Goal: Complete application form

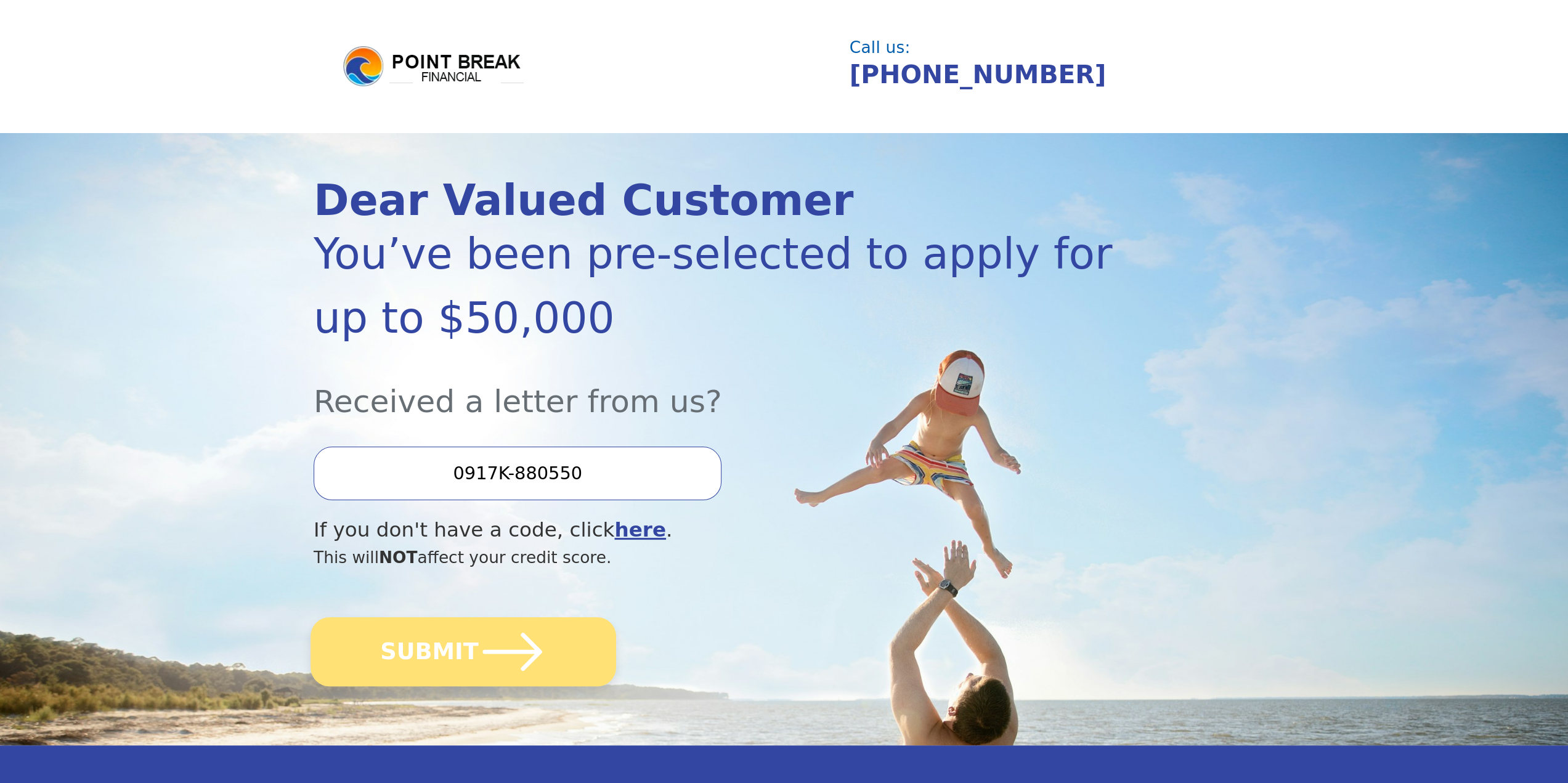
click at [510, 677] on icon "submit" at bounding box center [512, 652] width 68 height 68
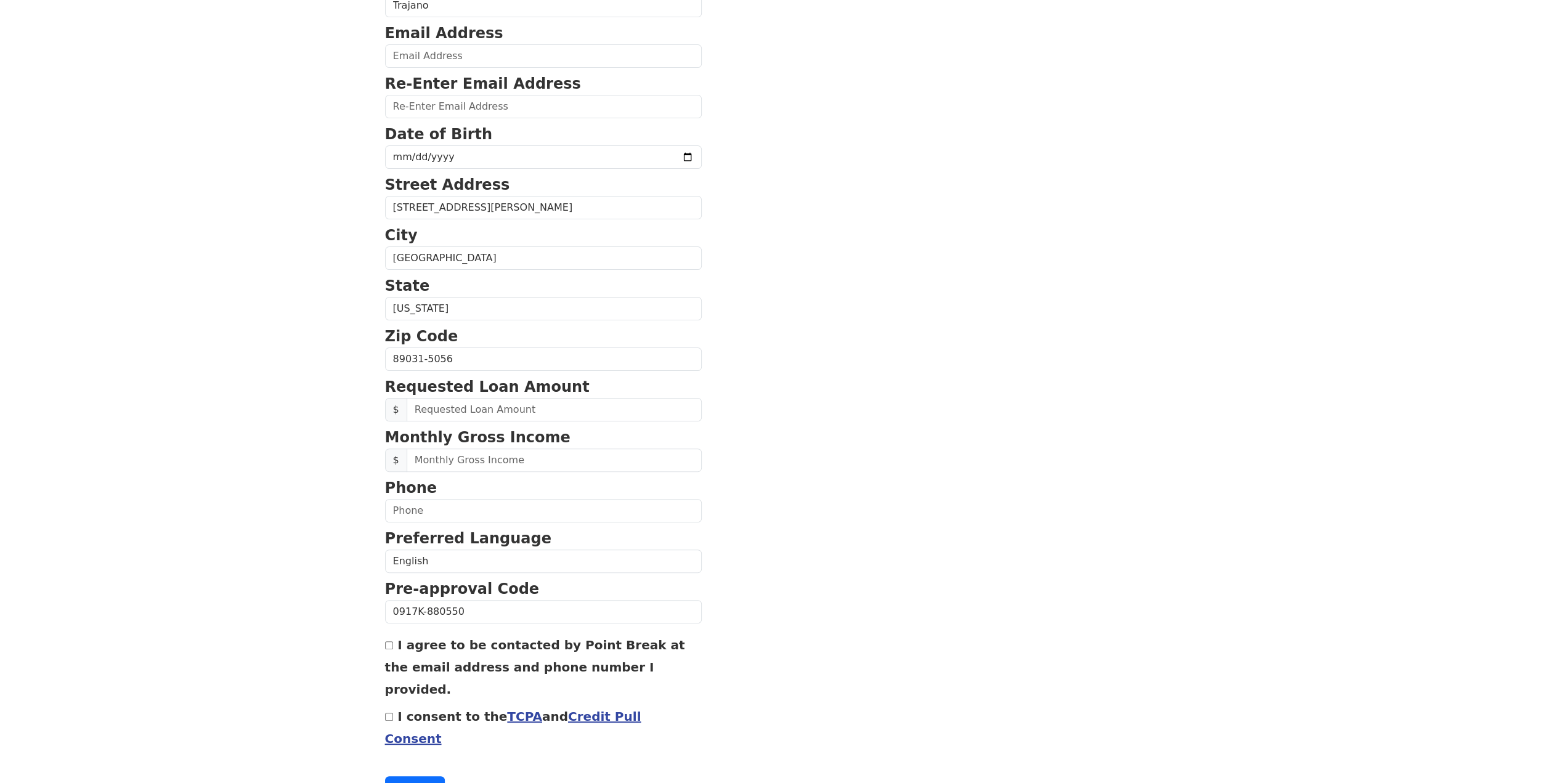
scroll to position [184, 0]
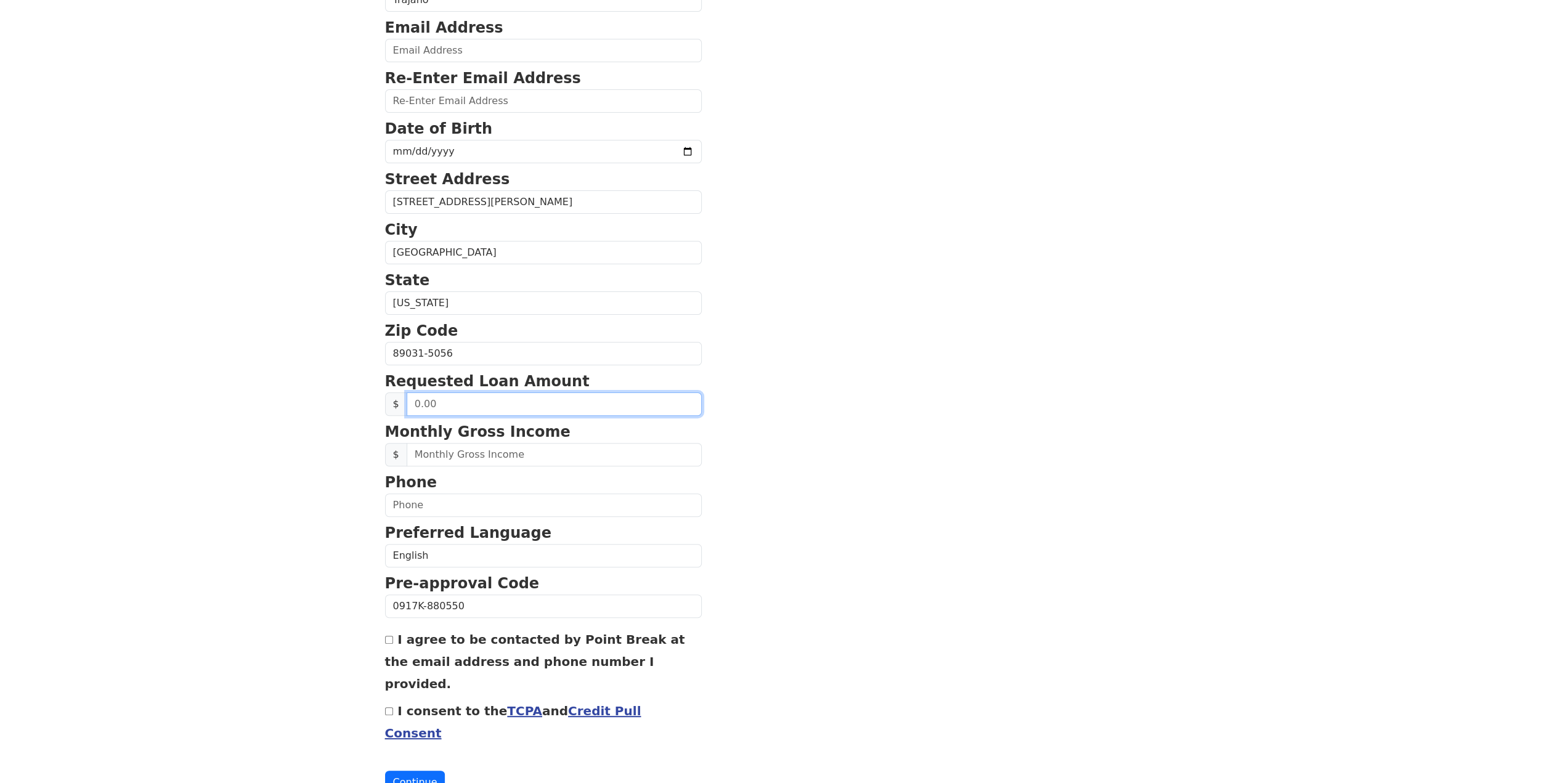
click at [480, 396] on input "text" at bounding box center [553, 404] width 295 height 24
type input "25,000.00"
click at [462, 444] on input "text" at bounding box center [553, 454] width 295 height 24
type input "5,000.00"
click at [462, 508] on input "text" at bounding box center [543, 505] width 317 height 24
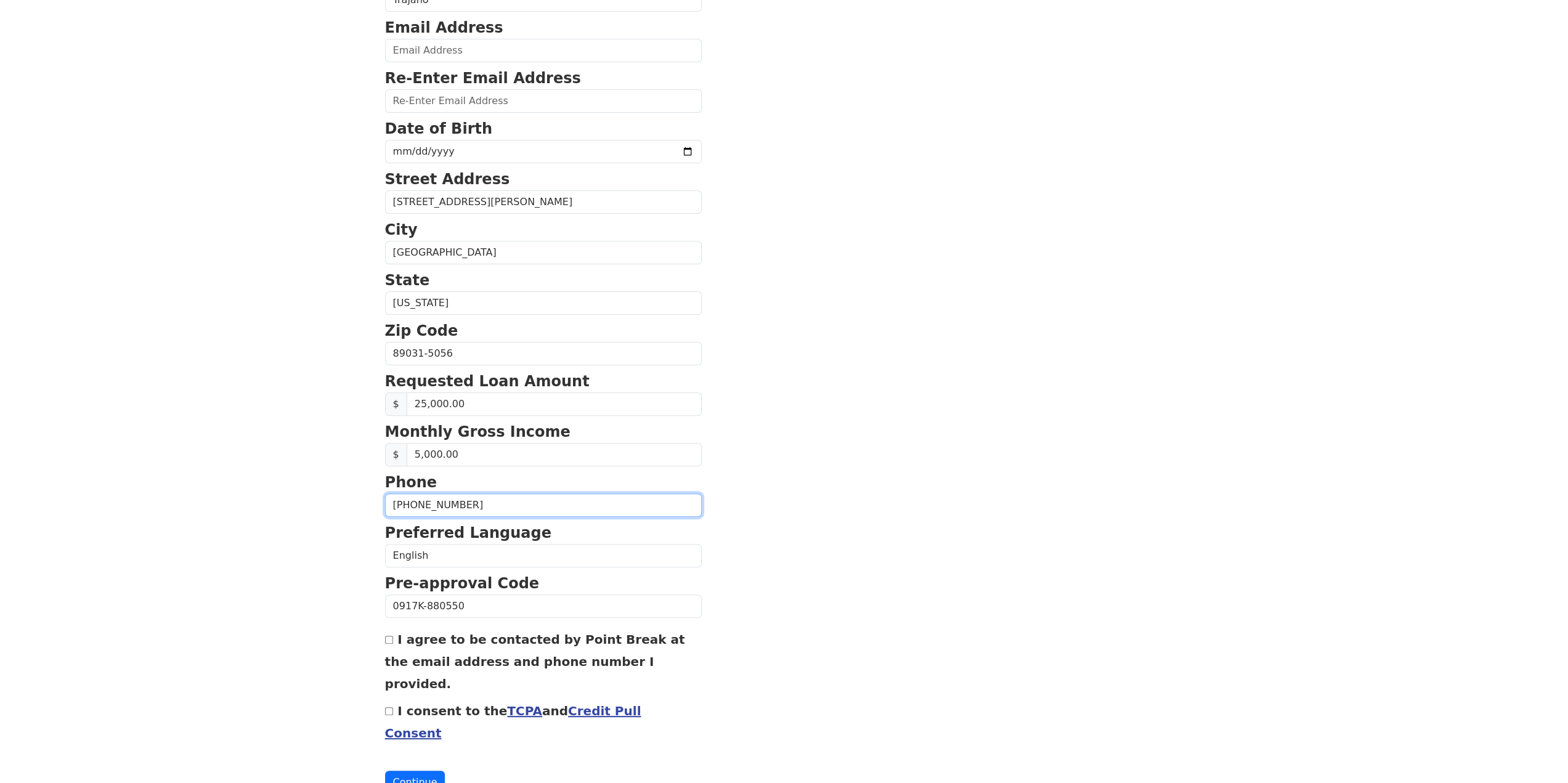
type input "(702) 481-5770"
click at [394, 631] on div "I agree to be contacted by Point Break at the email address and phone number I …" at bounding box center [543, 661] width 317 height 67
click at [385, 636] on input "I agree to be contacted by Point Break at the email address and phone number I …" at bounding box center [389, 640] width 8 height 8
checkbox input "true"
click at [390, 700] on div "I consent to the TCPA and Credit Pull Consent" at bounding box center [543, 721] width 317 height 44
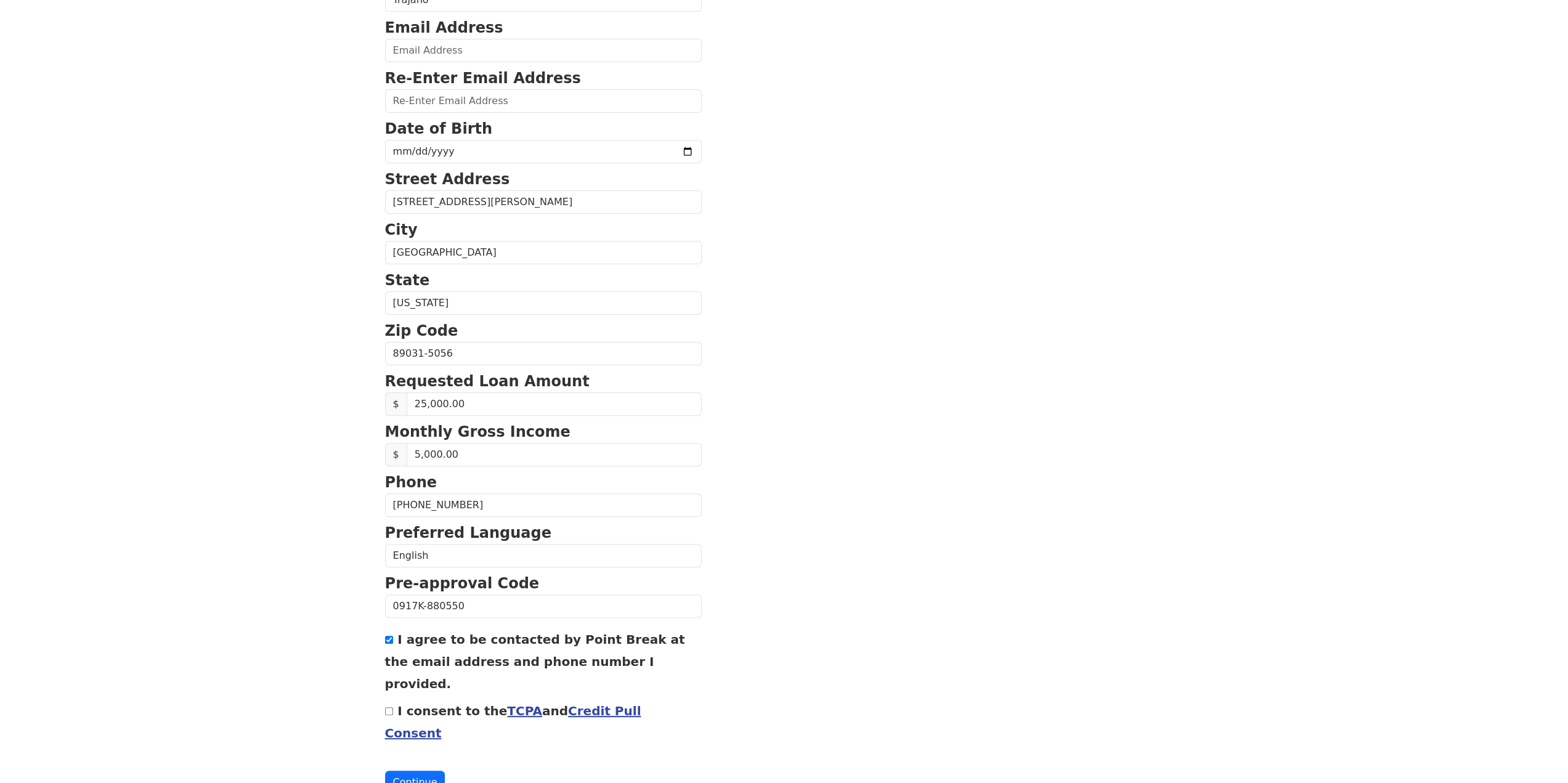
click at [387, 707] on input "I consent to the TCPA and Credit Pull Consent" at bounding box center [389, 711] width 8 height 8
checkbox input "true"
click at [410, 771] on button "Continue" at bounding box center [415, 783] width 61 height 24
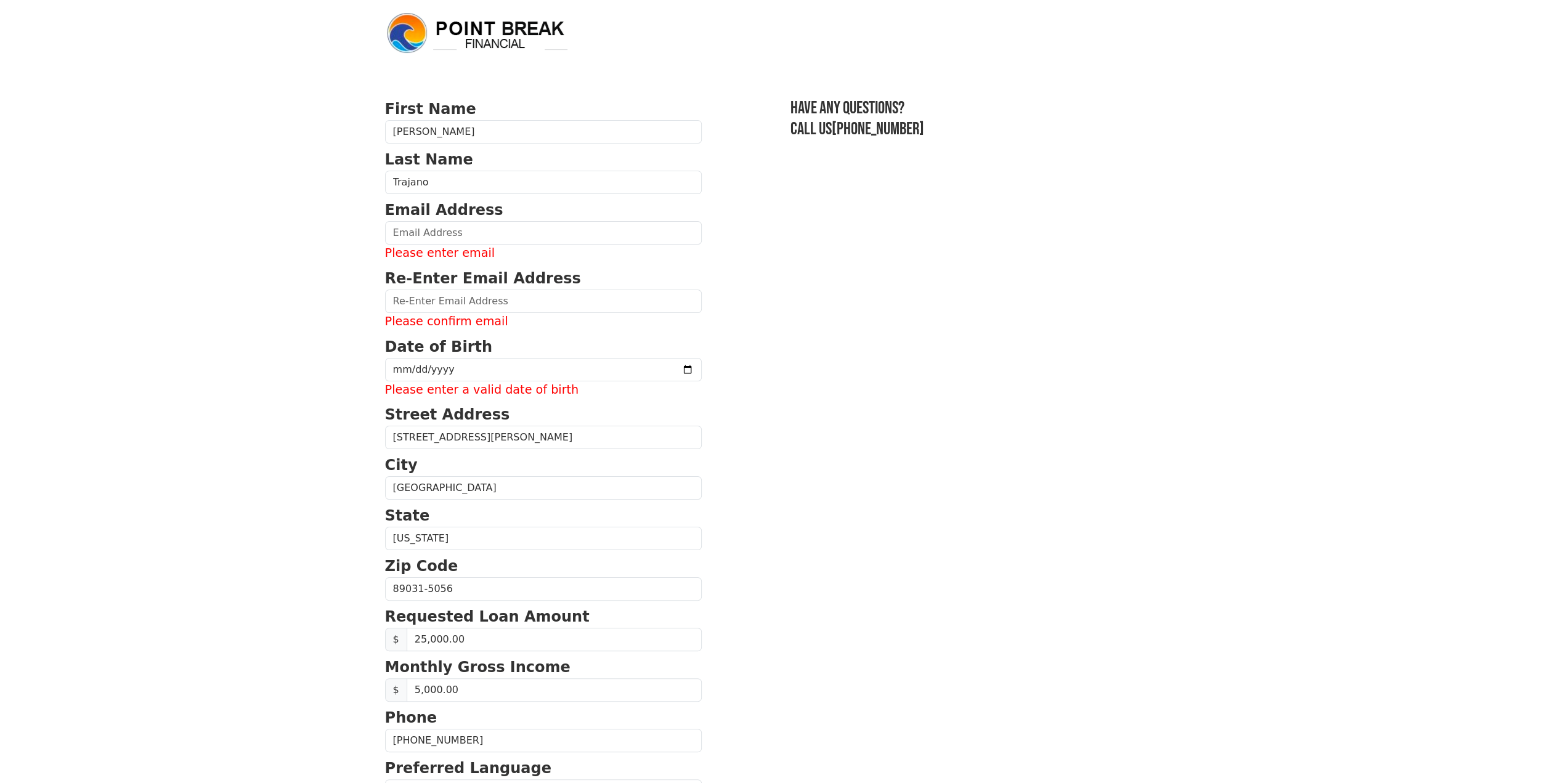
scroll to position [0, 0]
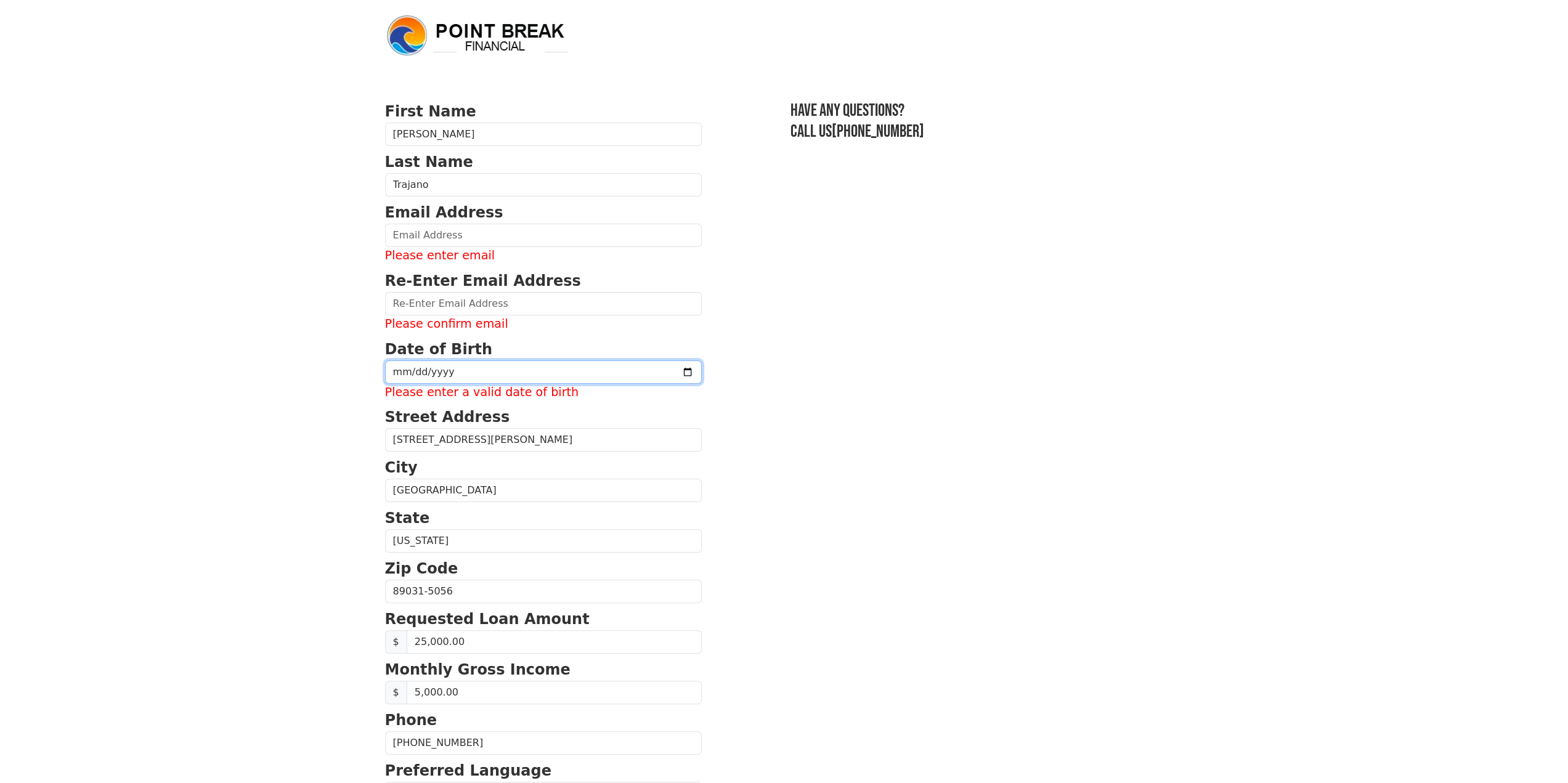
click at [444, 373] on input "date" at bounding box center [543, 372] width 317 height 24
click at [458, 305] on input "email" at bounding box center [543, 304] width 317 height 24
click at [462, 310] on input "email" at bounding box center [543, 304] width 317 height 24
click at [447, 249] on label "Please enter email" at bounding box center [543, 256] width 317 height 18
click at [448, 236] on input "email" at bounding box center [543, 235] width 317 height 24
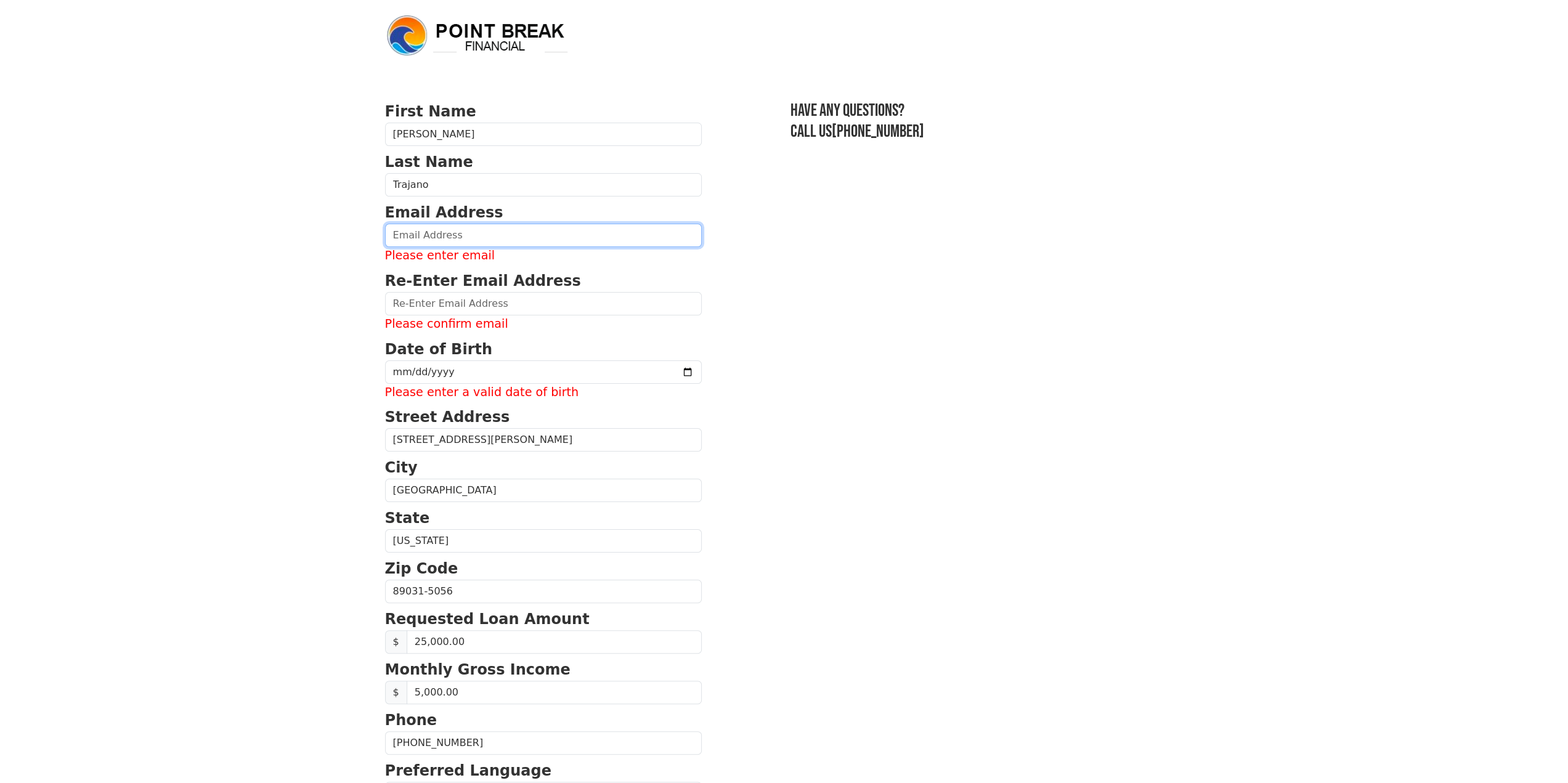
type input "trajanokris@yahoo.com"
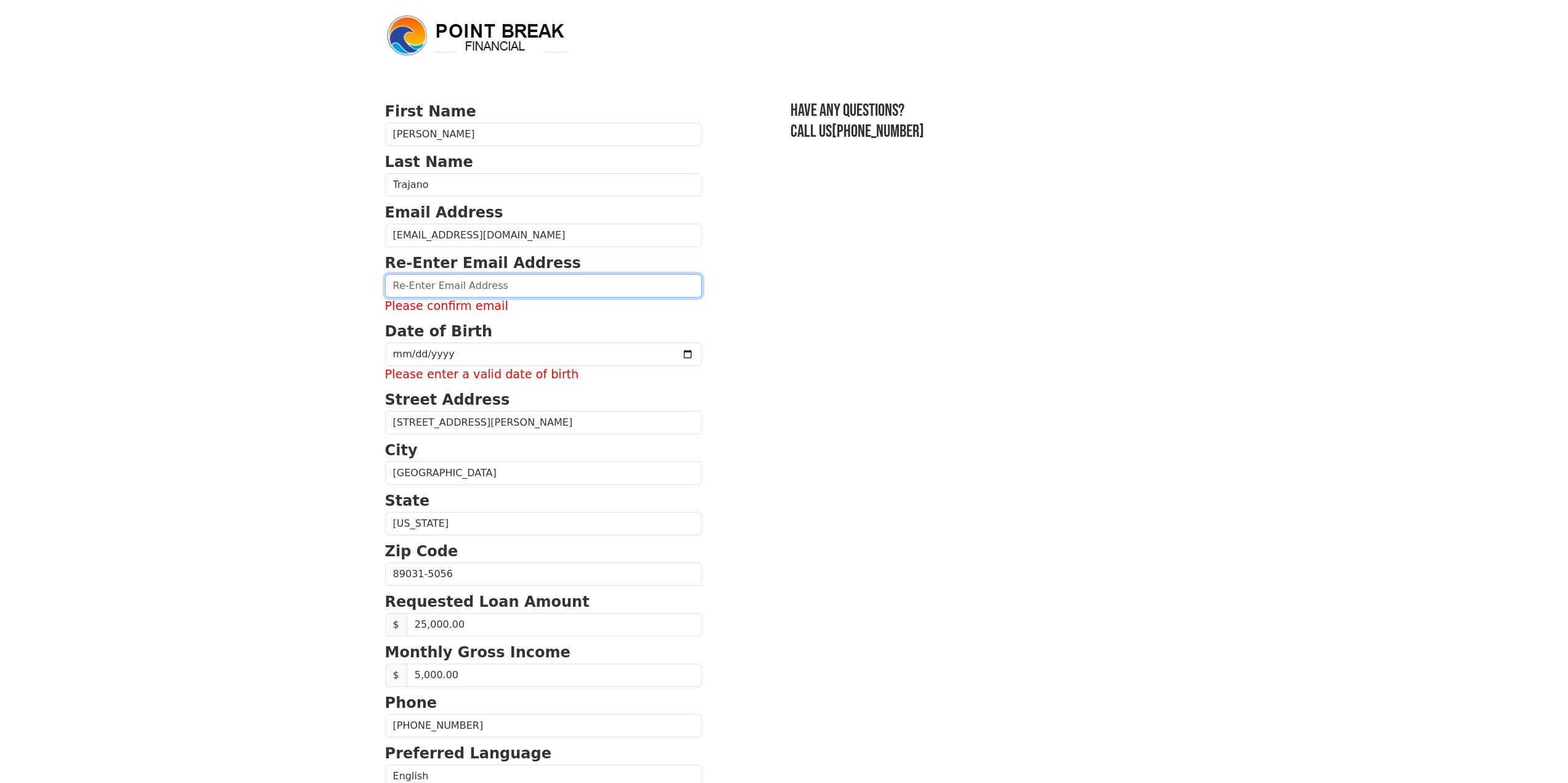
drag, startPoint x: 453, startPoint y: 292, endPoint x: 456, endPoint y: 286, distance: 6.7
click at [453, 292] on input "email" at bounding box center [543, 286] width 317 height 24
click at [456, 286] on input "email" at bounding box center [543, 286] width 317 height 24
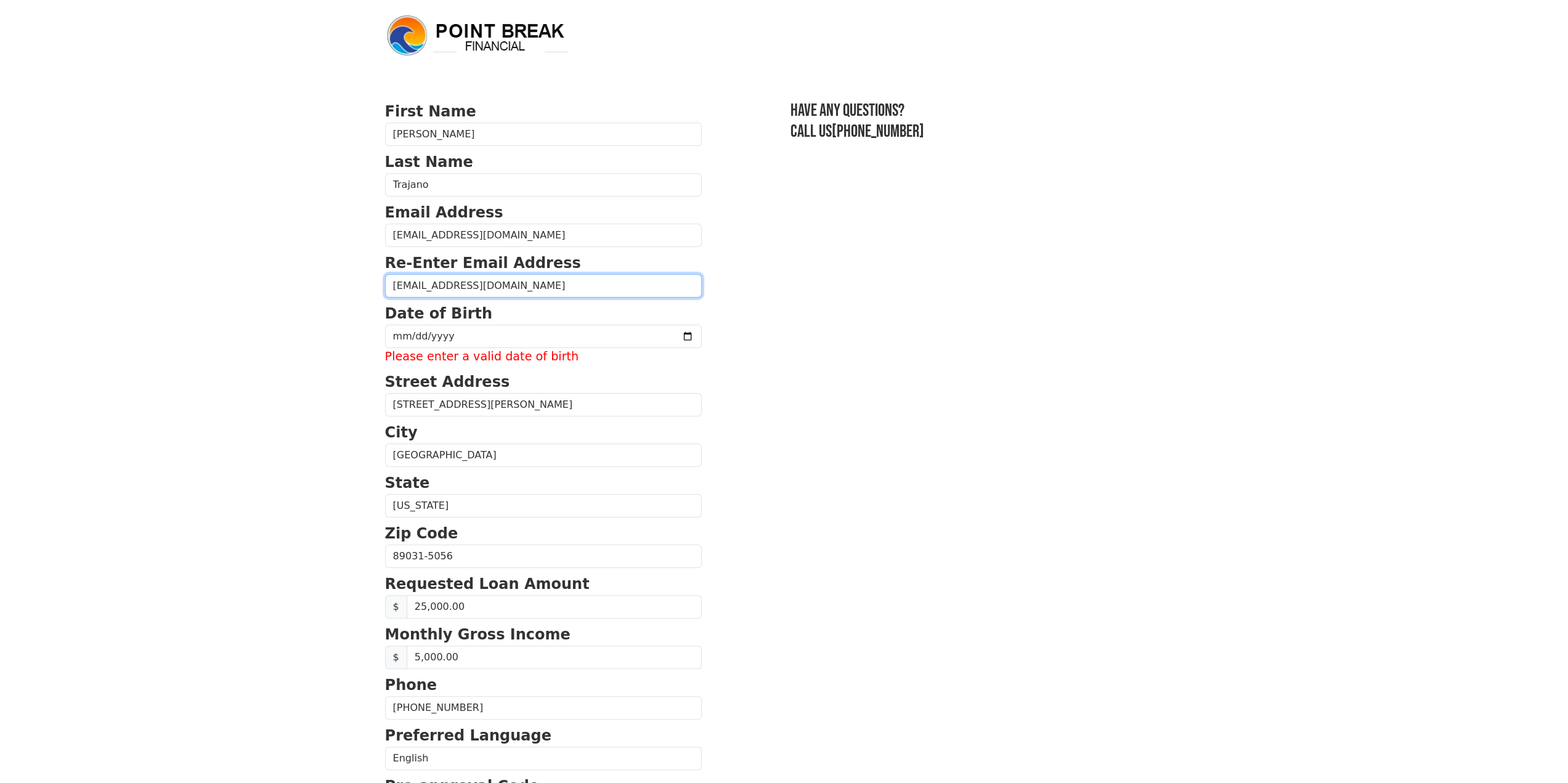
type input "trajanokris@yahoo.com"
drag, startPoint x: 456, startPoint y: 286, endPoint x: 462, endPoint y: 288, distance: 6.3
drag, startPoint x: 462, startPoint y: 288, endPoint x: 400, endPoint y: 330, distance: 74.9
click at [400, 330] on input "date" at bounding box center [543, 337] width 317 height 24
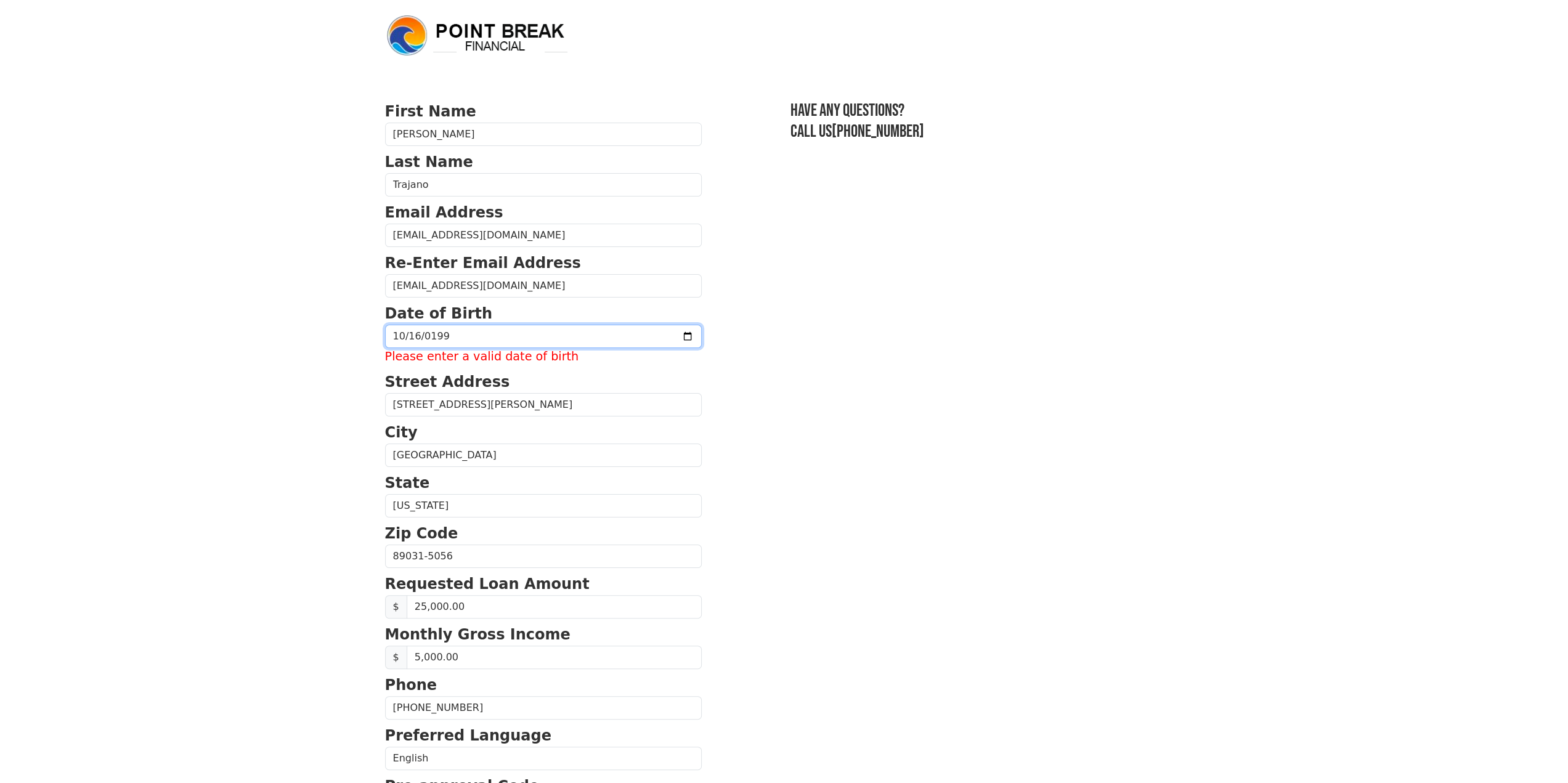
type input "1995-10-16"
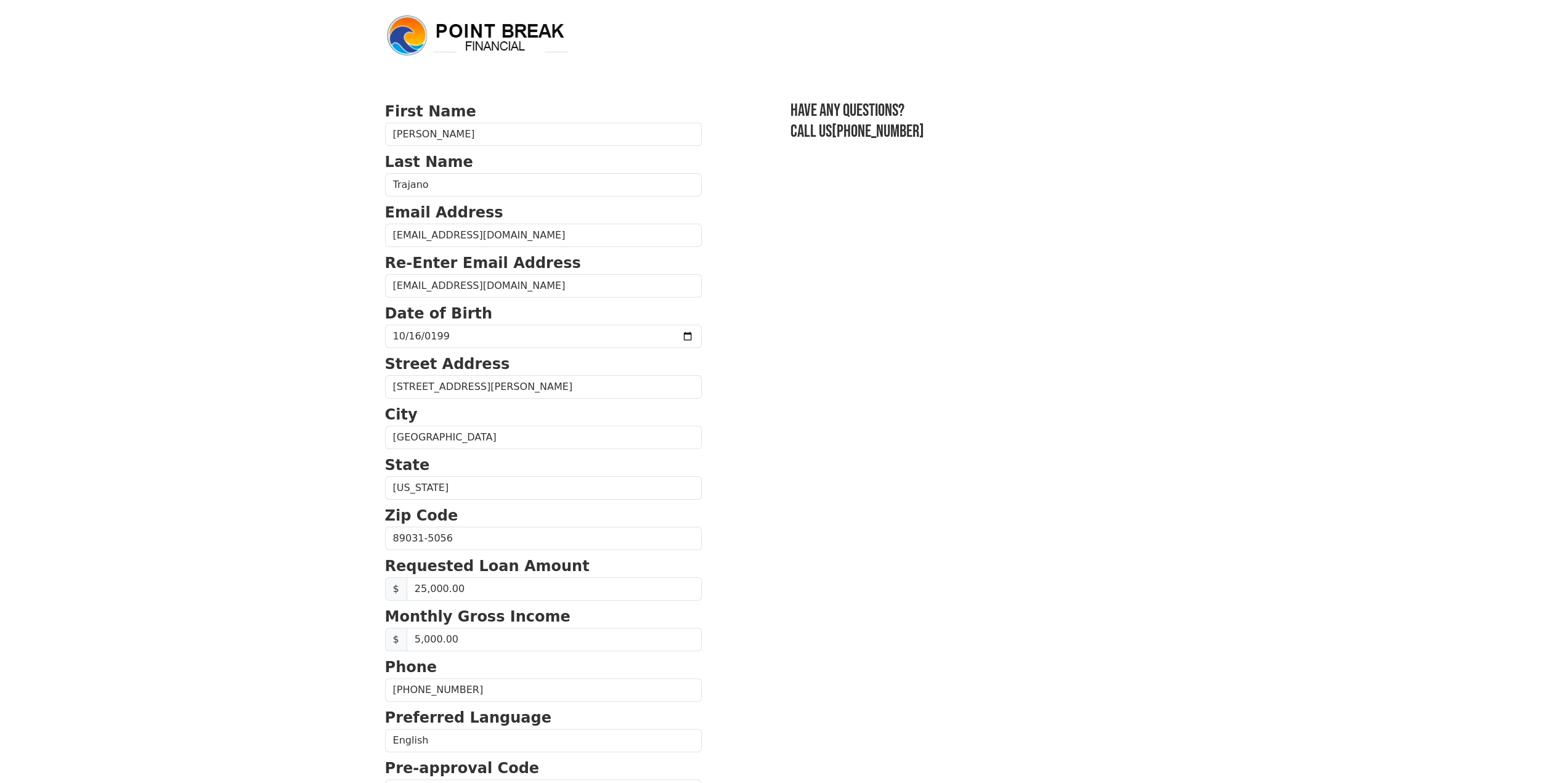
click at [760, 430] on section "First Name Kristopher Last Name Trajano Email Address trajanokris@yahoo.com Re-…" at bounding box center [784, 539] width 799 height 878
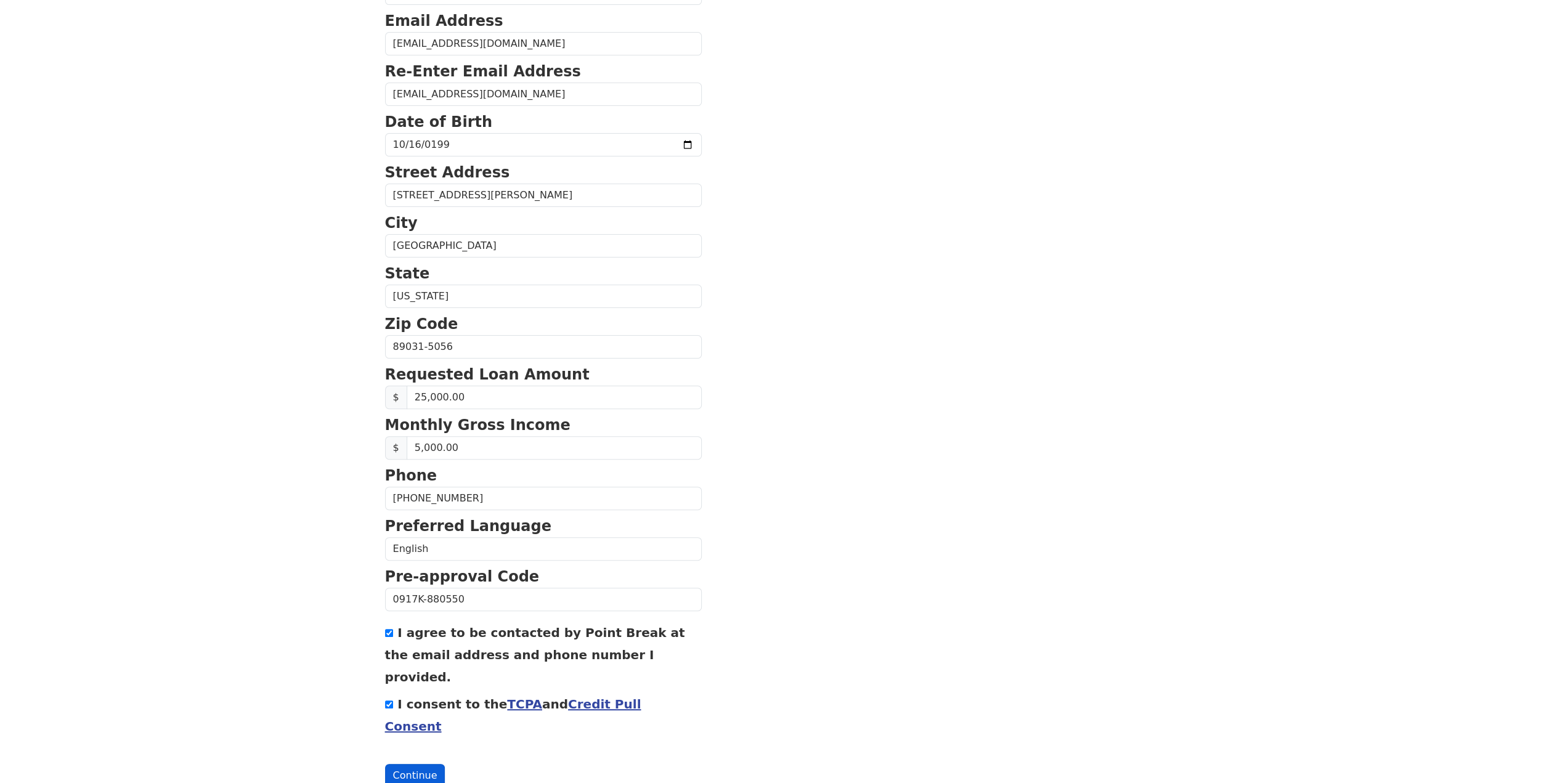
click at [410, 764] on button "Continue" at bounding box center [415, 776] width 61 height 24
